Goal: Obtain resource: Obtain resource

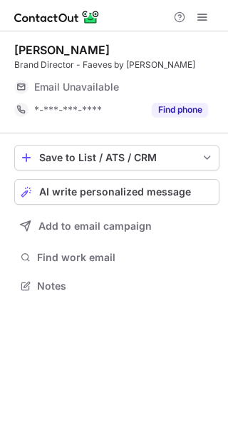
scroll to position [276, 228]
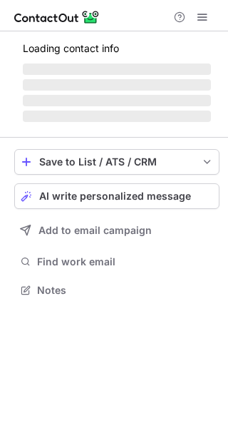
scroll to position [289, 228]
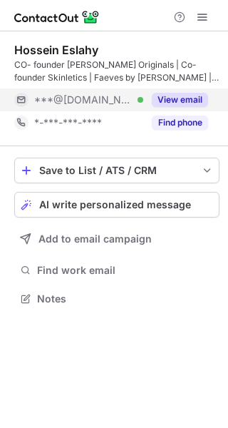
click at [180, 98] on button "View email" at bounding box center [180, 100] width 56 height 14
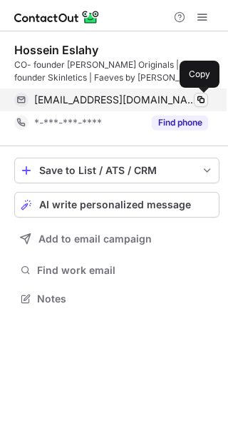
click at [200, 94] on span at bounding box center [200, 99] width 11 height 11
